Goal: Transaction & Acquisition: Purchase product/service

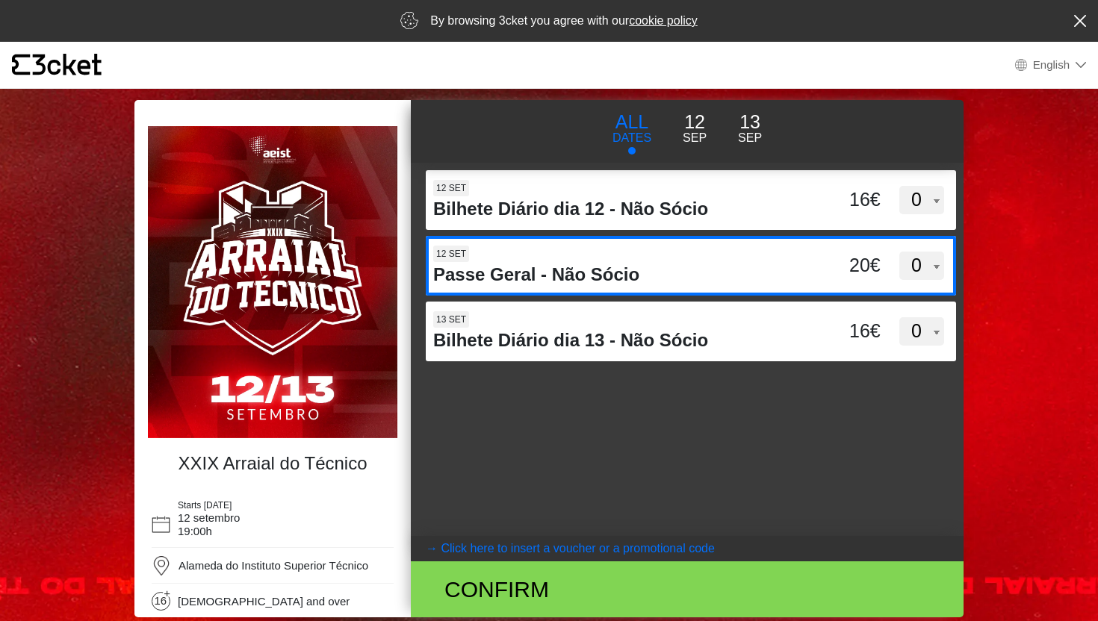
scroll to position [1, 0]
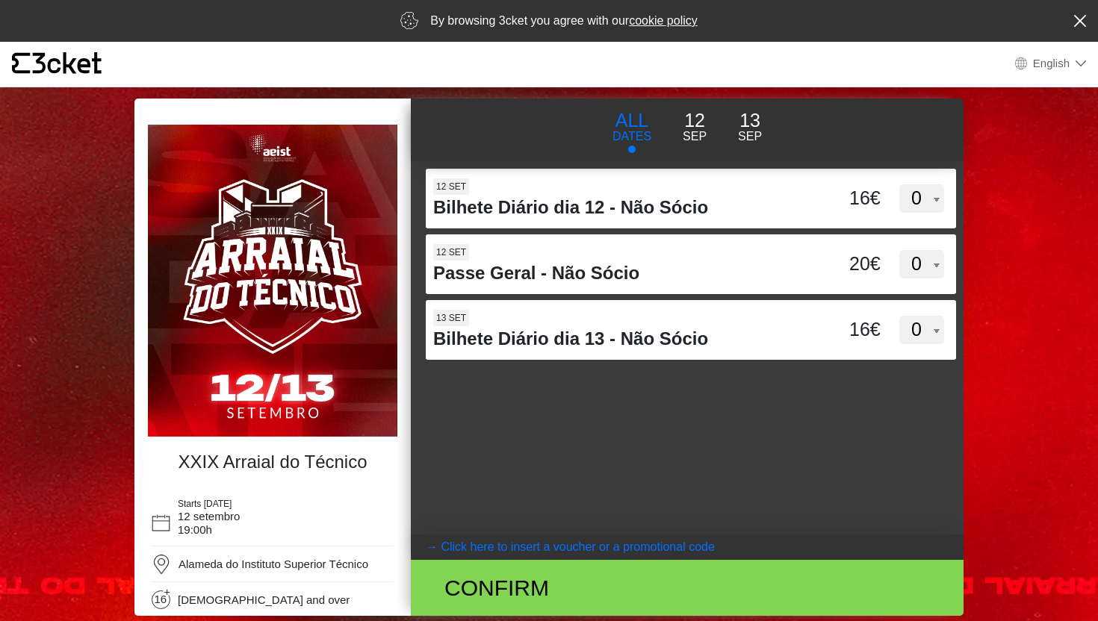
click at [249, 558] on span "Alameda do Instituto Superior Técnico" at bounding box center [273, 564] width 190 height 13
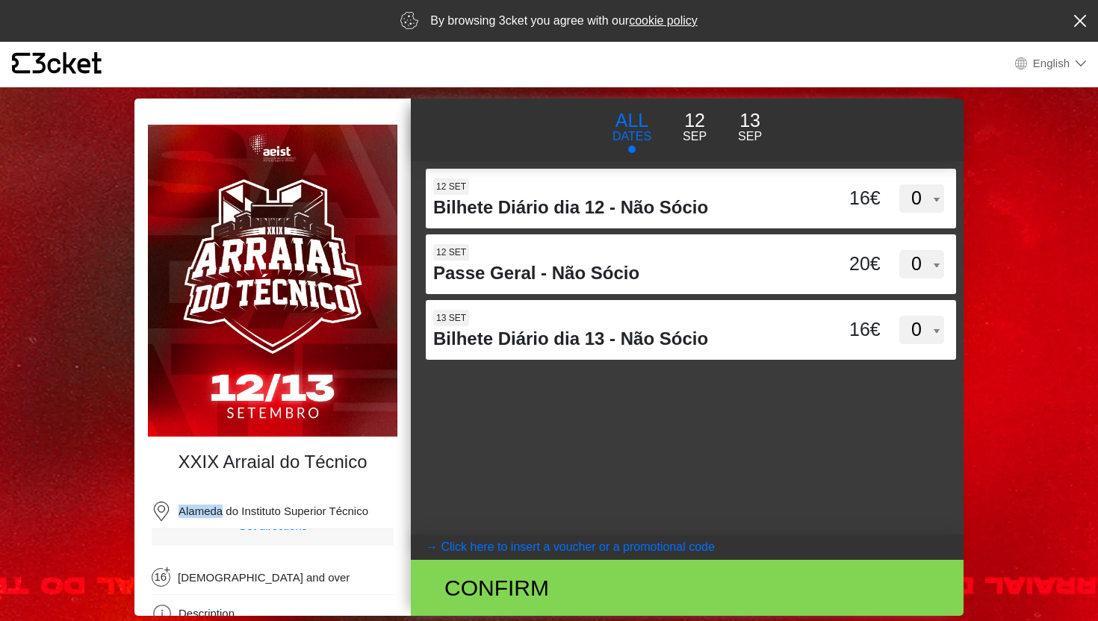
scroll to position [0, 0]
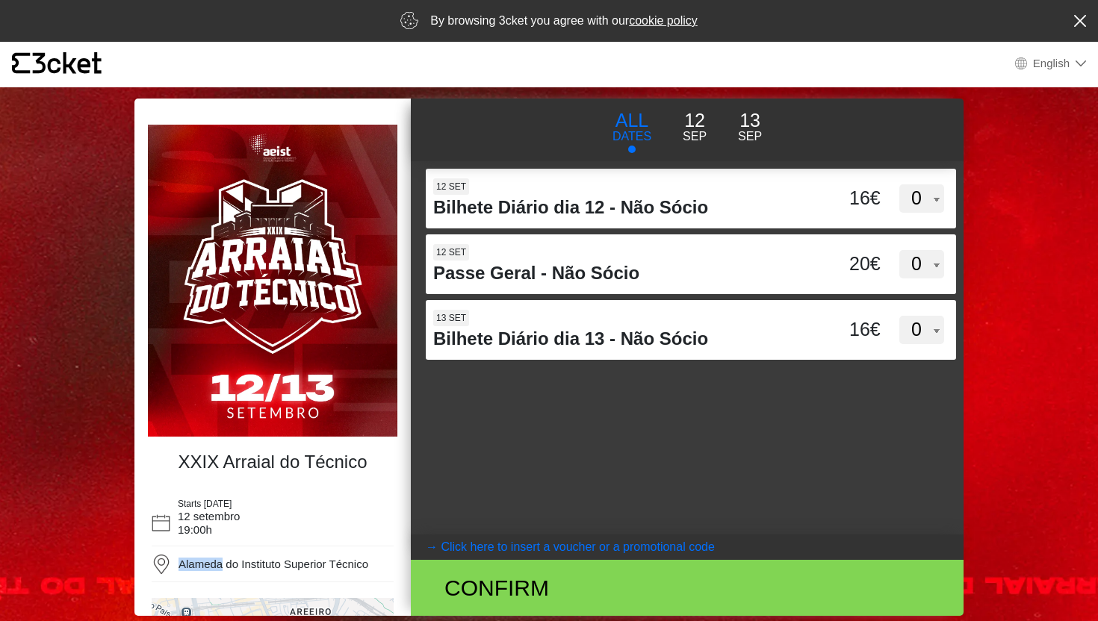
click at [524, 471] on div "d3dVTTBtbEpMQUxVUUdnTllBdWVFUT09 12 set Bilhete Diário dia 12 - Não Sócio 16€ 0…" at bounding box center [687, 347] width 553 height 373
click at [60, 60] on icon "{' '}" at bounding box center [57, 63] width 90 height 22
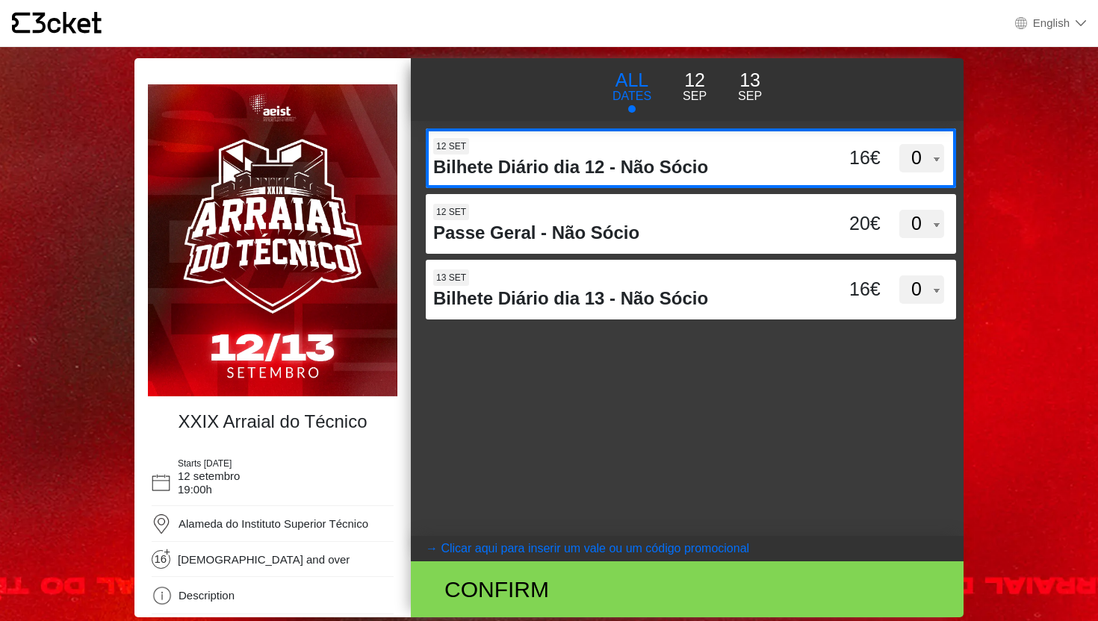
click at [918, 172] on div "12 set Bilhete Diário dia 12 - Não Sócio 16€ 0 1 2 3 4 5 6 7 8 9 10 11 12 13" at bounding box center [691, 158] width 530 height 60
click at [668, 151] on input "d3dVTTBtbEpMQUxVUUdnTllBdWVFUT09" at bounding box center [547, 139] width 243 height 22
select select "1"
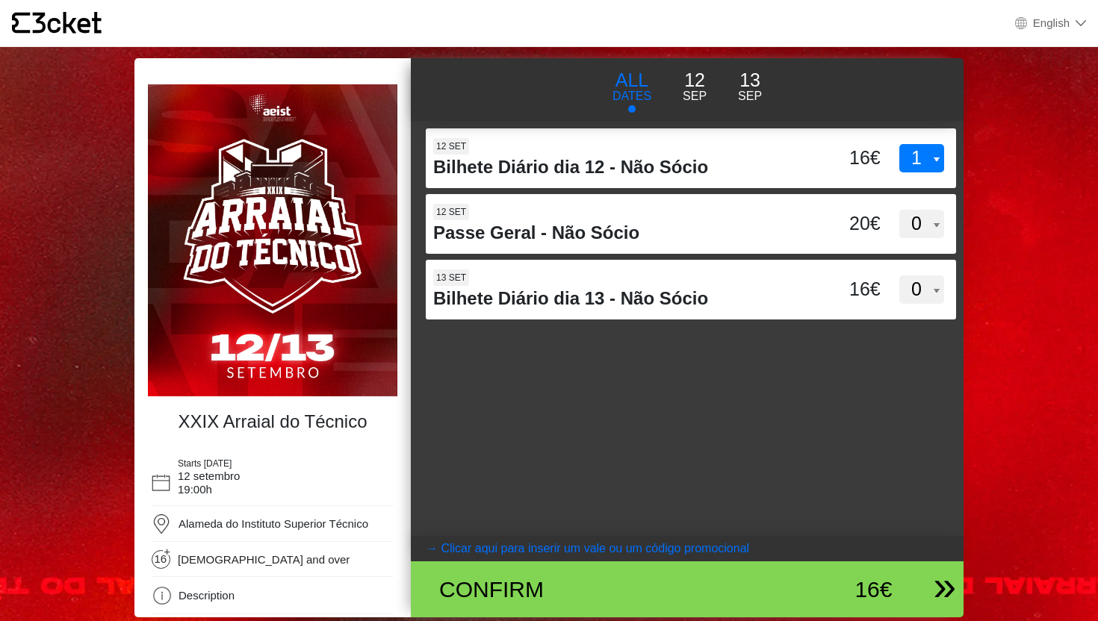
click at [837, 604] on div "16€" at bounding box center [828, 590] width 127 height 34
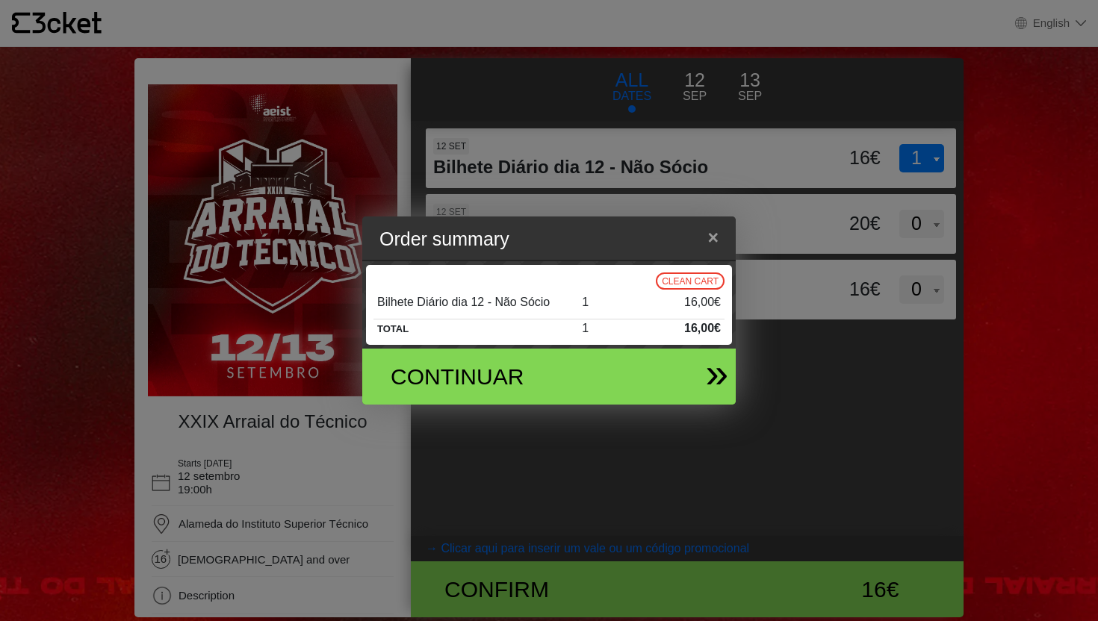
click at [689, 352] on div "Continuar" at bounding box center [542, 377] width 349 height 56
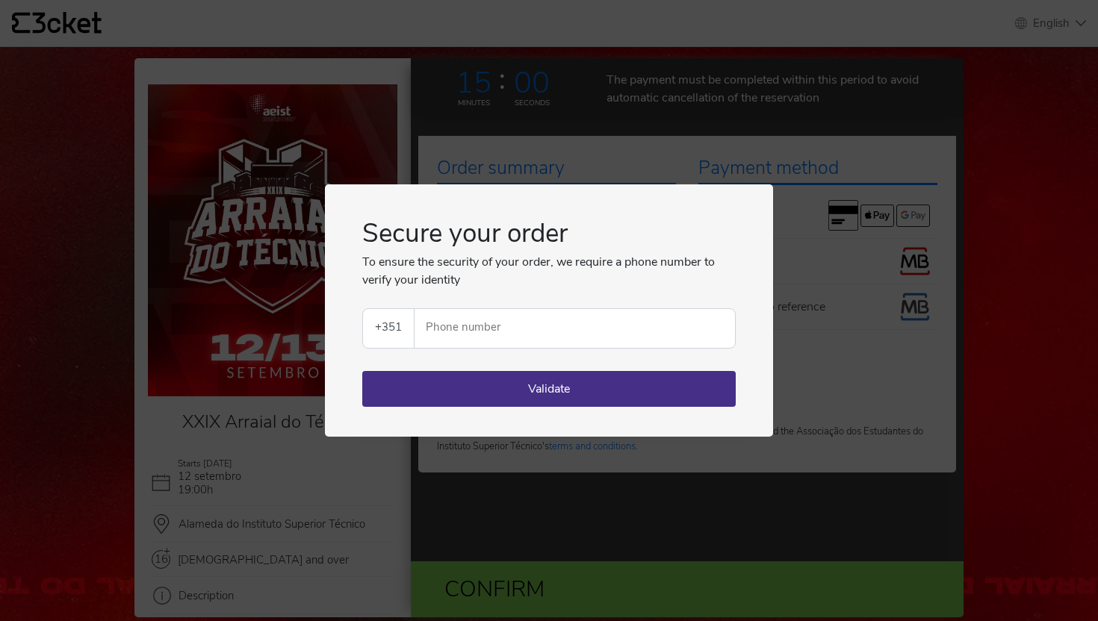
click at [558, 156] on div "Secure your order To ensure the security of your order, we require a phone numb…" at bounding box center [549, 310] width 1098 height 621
click at [578, 326] on input "Phone number" at bounding box center [580, 328] width 308 height 39
type input "917657526"
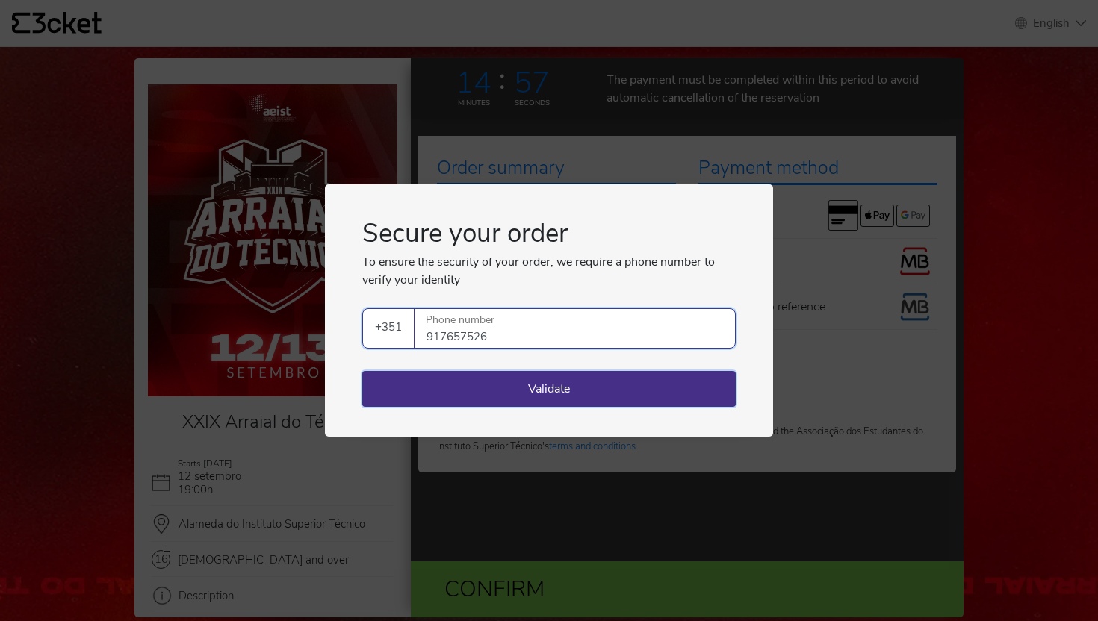
click at [511, 393] on button "Validate" at bounding box center [548, 389] width 373 height 36
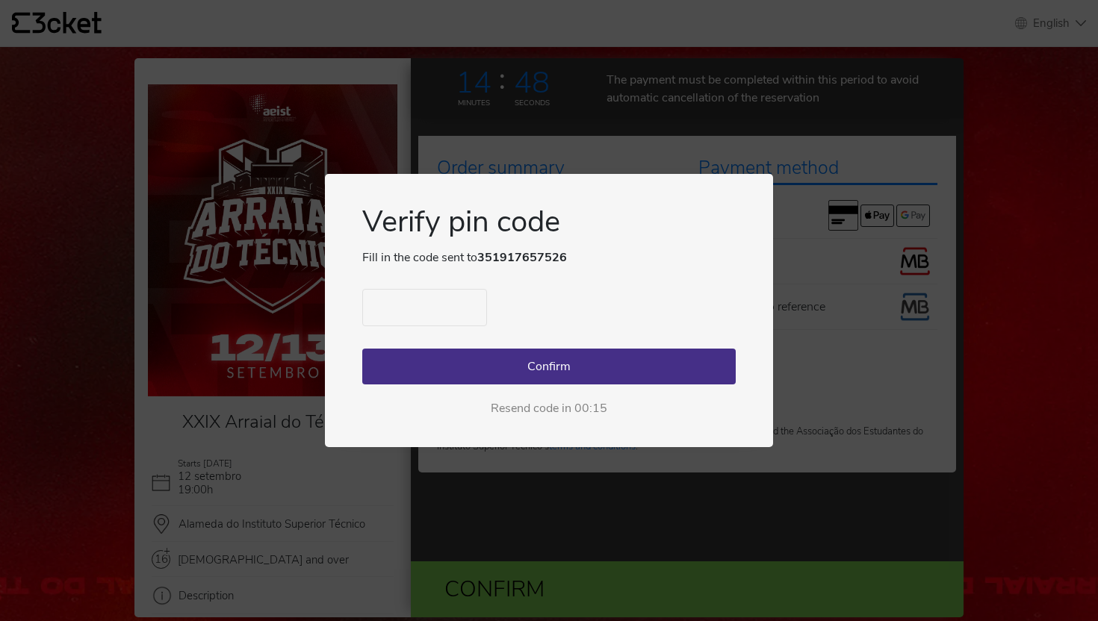
click at [456, 306] on input "text" at bounding box center [424, 307] width 125 height 37
type input "1055"
click at [495, 353] on button "Confirm" at bounding box center [548, 367] width 373 height 36
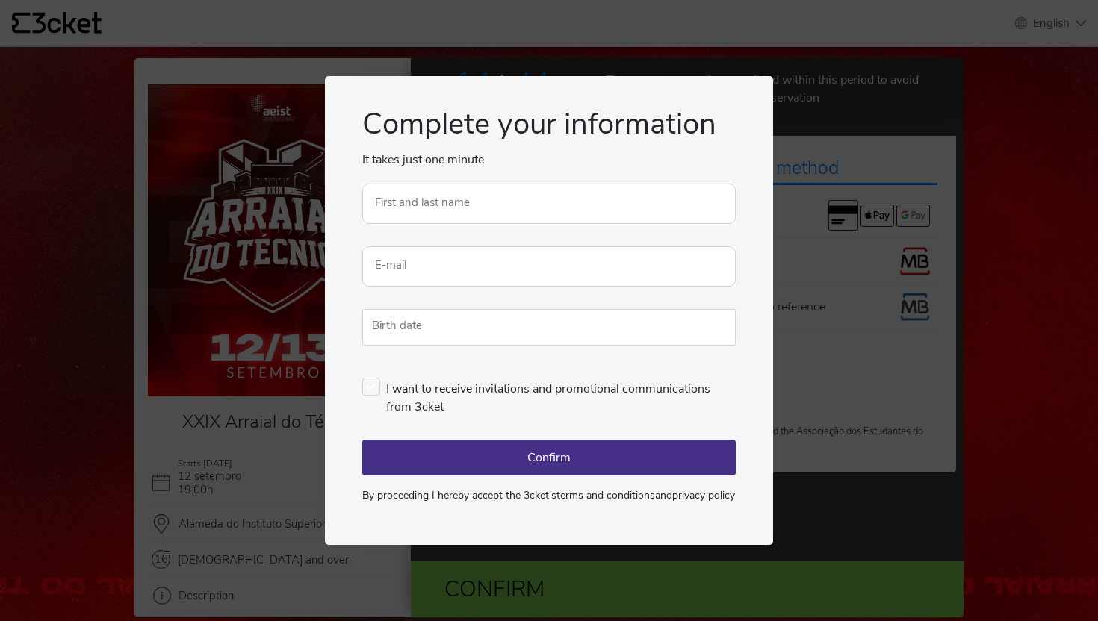
click at [759, 28] on div "Complete your information It takes just one minute An error occurred. Try again…" at bounding box center [549, 310] width 1098 height 621
